Goal: Transaction & Acquisition: Purchase product/service

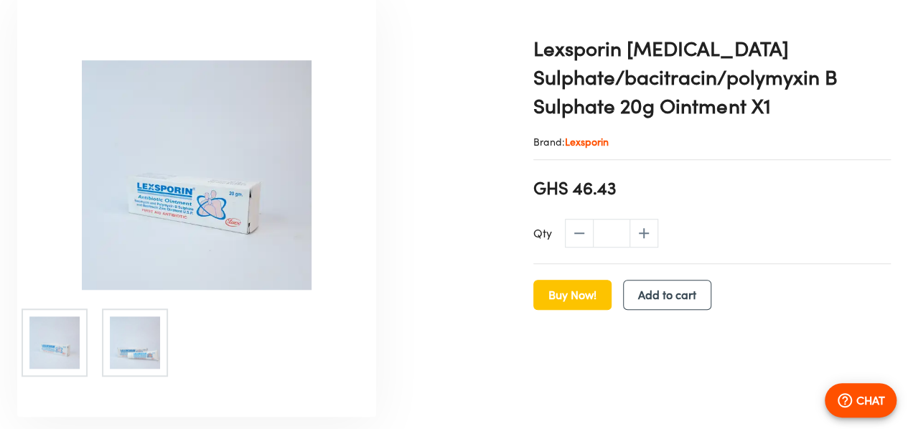
scroll to position [431, 0]
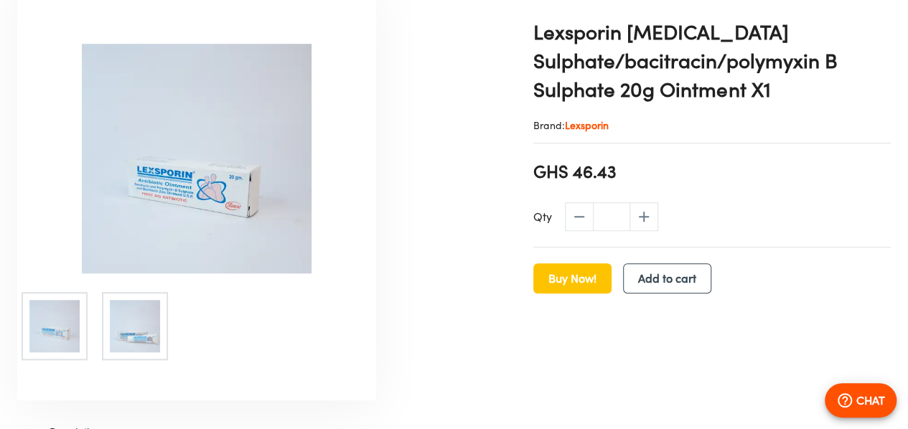
click at [205, 184] on img at bounding box center [196, 159] width 359 height 230
drag, startPoint x: 622, startPoint y: 167, endPoint x: 528, endPoint y: 164, distance: 93.4
click at [528, 164] on div "Lexsporin Neomycin Sulphate/bacitracin/polymyxin B Sulphate 20g Ointment X1 Bra…" at bounding box center [712, 193] width 369 height 454
copy span "GHS 46.43"
click at [574, 179] on span "GHS 46.43" at bounding box center [574, 171] width 83 height 24
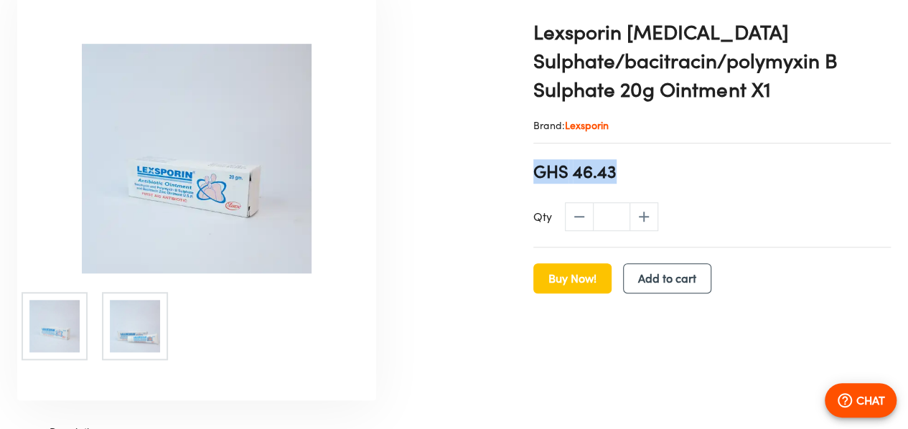
click at [703, 180] on section "GHS 46.43" at bounding box center [711, 171] width 357 height 24
click at [703, 180] on div "Lexsporin Neomycin Sulphate/bacitracin/polymyxin B Sulphate 20g Ointment X1 Bra…" at bounding box center [712, 193] width 369 height 454
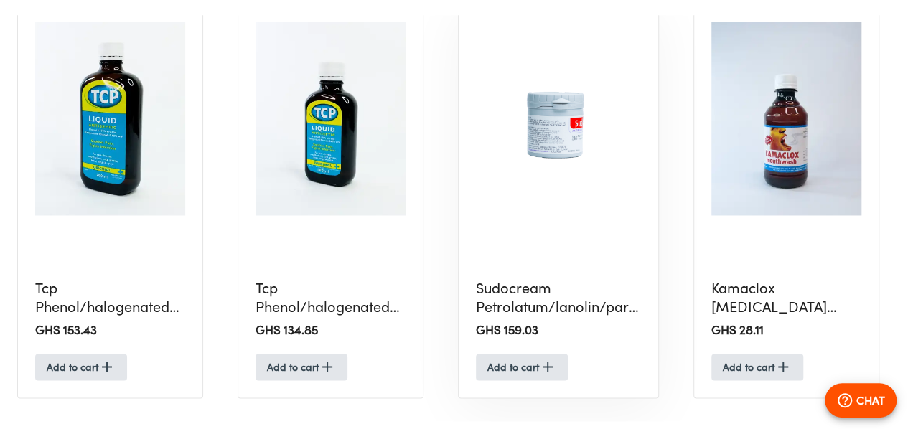
scroll to position [0, 0]
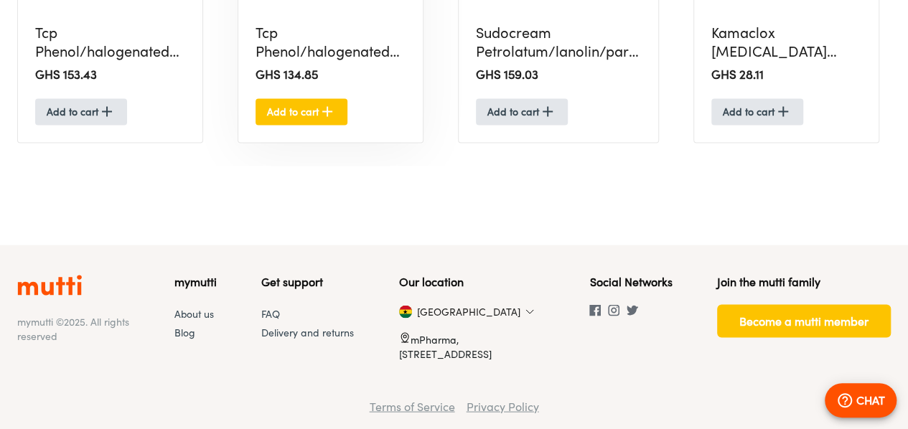
scroll to position [1276, 0]
